Goal: Transaction & Acquisition: Purchase product/service

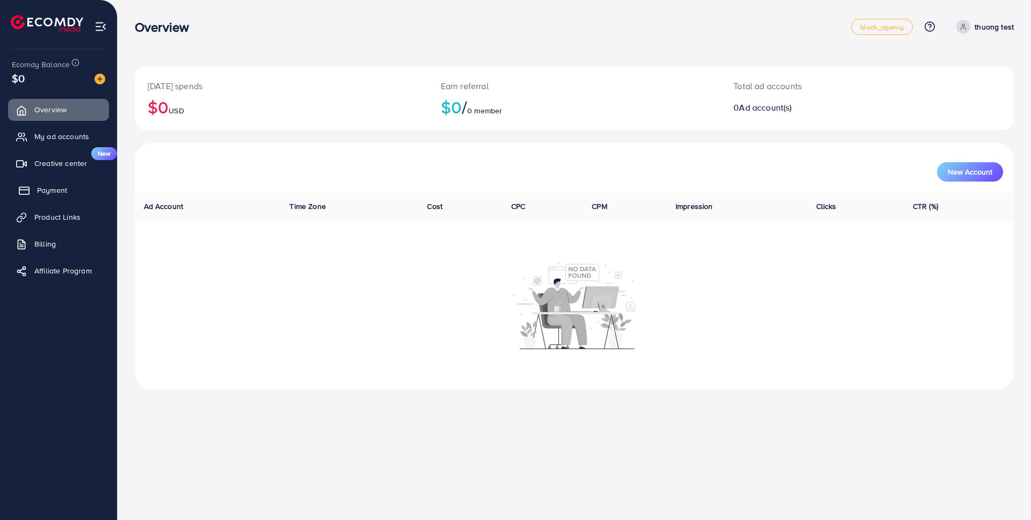
click at [50, 185] on span "Payment" at bounding box center [52, 190] width 30 height 11
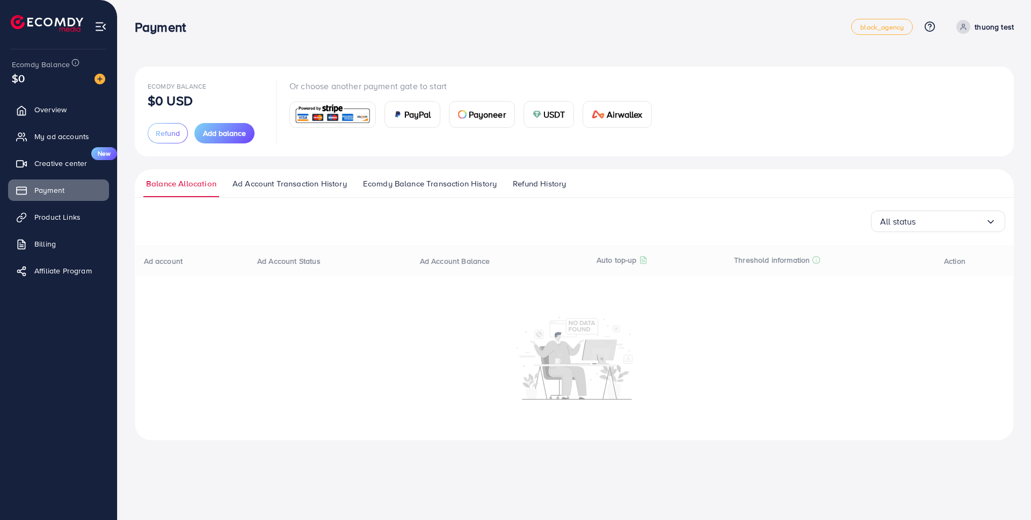
click at [542, 117] on div "USDT" at bounding box center [549, 114] width 50 height 26
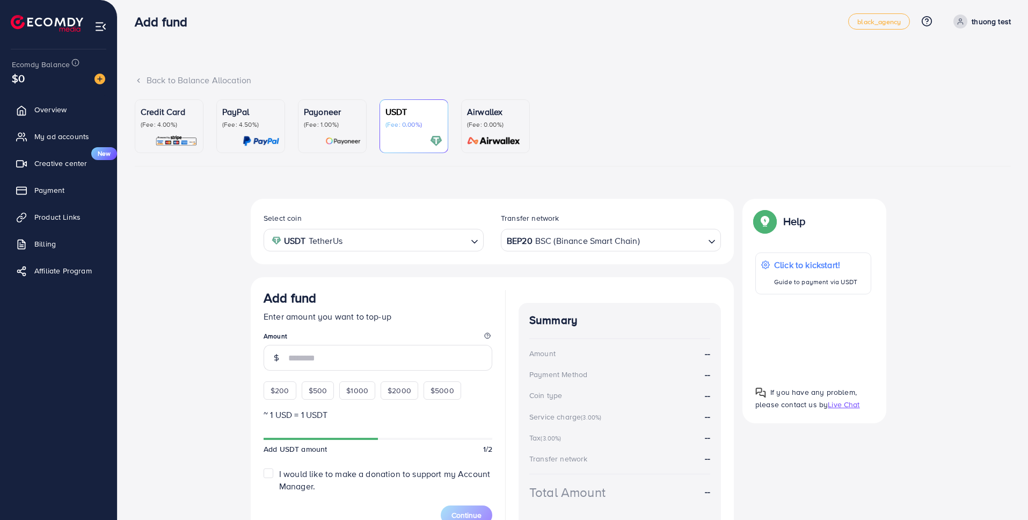
scroll to position [6, 0]
click at [274, 388] on div "Add fund Enter amount you want to top-up Amount $200 $500 $1000 $2000 $5000" at bounding box center [378, 344] width 229 height 110
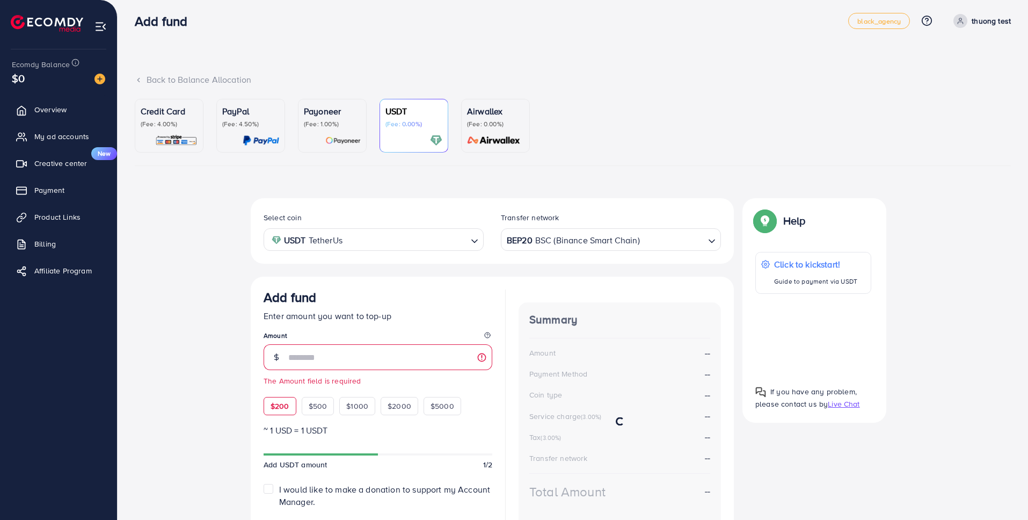
click at [275, 401] on span "$200" at bounding box center [280, 406] width 19 height 11
type input "***"
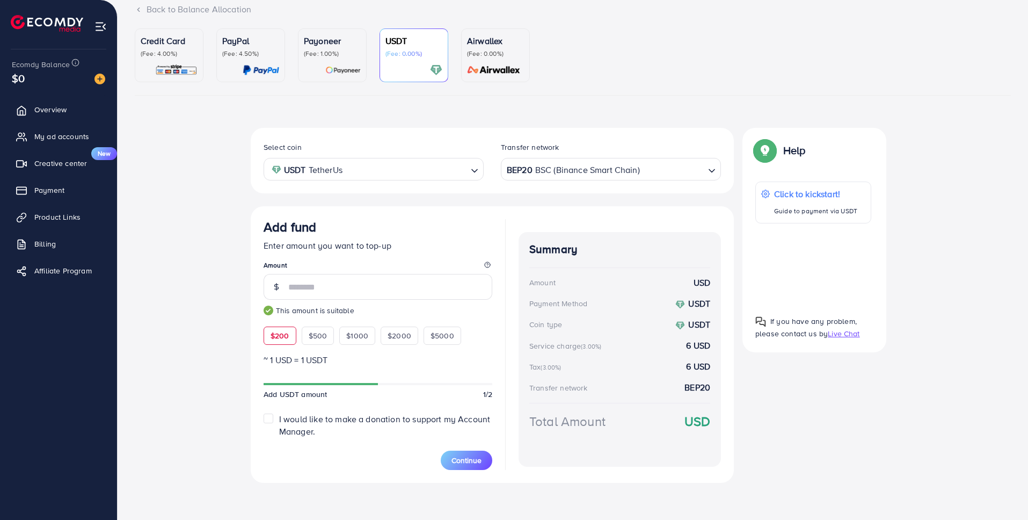
scroll to position [78, 0]
click at [462, 459] on span "Continue" at bounding box center [467, 458] width 30 height 11
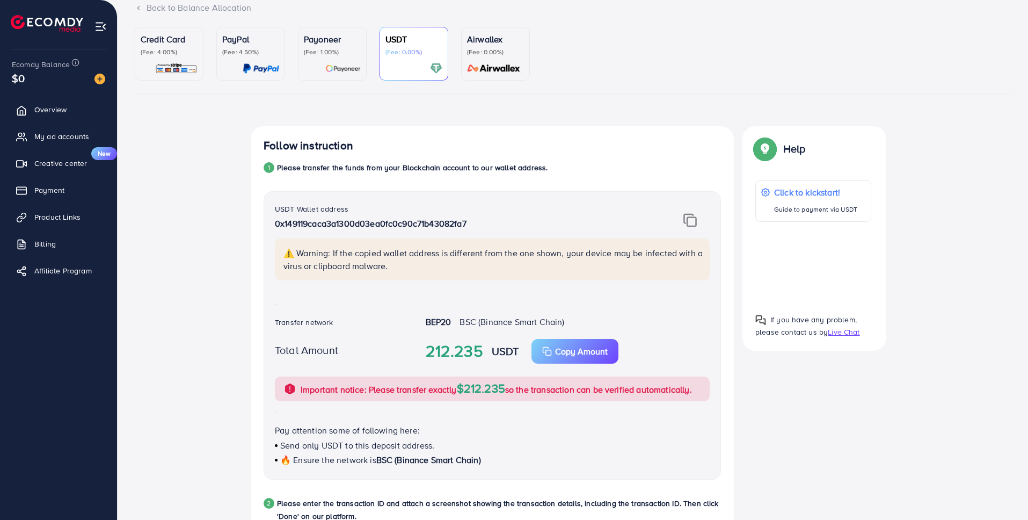
click at [209, 140] on div "Follow instruction 1 Please transfer the funds from your Blockchain account to …" at bounding box center [573, 463] width 876 height 674
